Goal: Find specific page/section: Find specific page/section

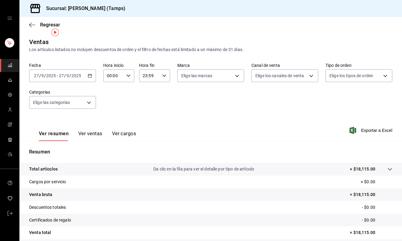
scroll to position [10, 0]
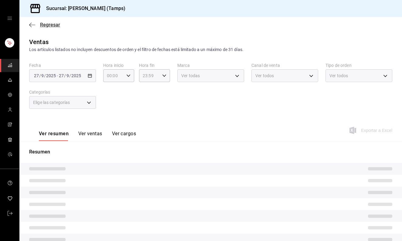
click at [47, 24] on span "Regresar" at bounding box center [50, 25] width 20 height 6
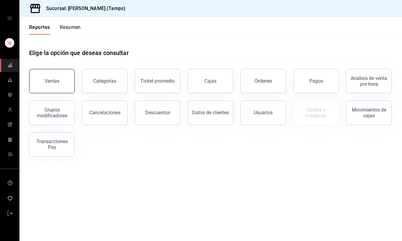
click at [49, 79] on div "Ventas" at bounding box center [52, 81] width 15 height 6
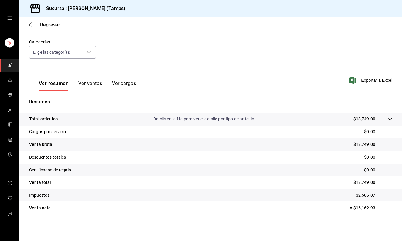
scroll to position [50, 0]
click at [42, 22] on span "Regresar" at bounding box center [50, 25] width 20 height 6
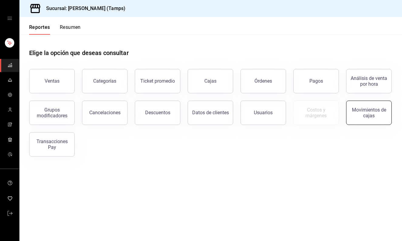
click at [361, 113] on div "Movimientos de cajas" at bounding box center [369, 113] width 38 height 12
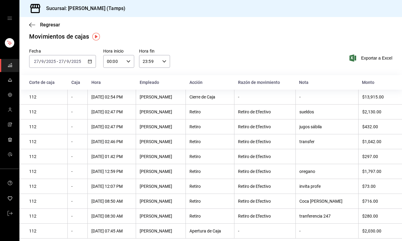
scroll to position [5, 0]
click at [10, 157] on span "mailbox folders" at bounding box center [10, 154] width 5 height 8
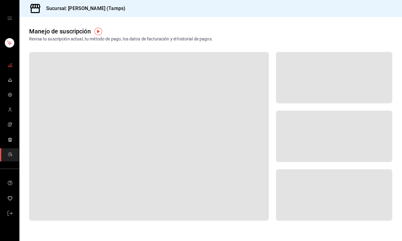
click at [7, 60] on link "mailbox folders" at bounding box center [9, 65] width 19 height 13
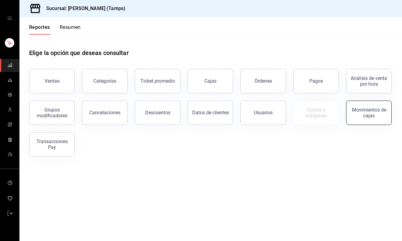
click at [376, 106] on button "Movimientos de cajas" at bounding box center [369, 112] width 46 height 24
